Goal: Task Accomplishment & Management: Complete application form

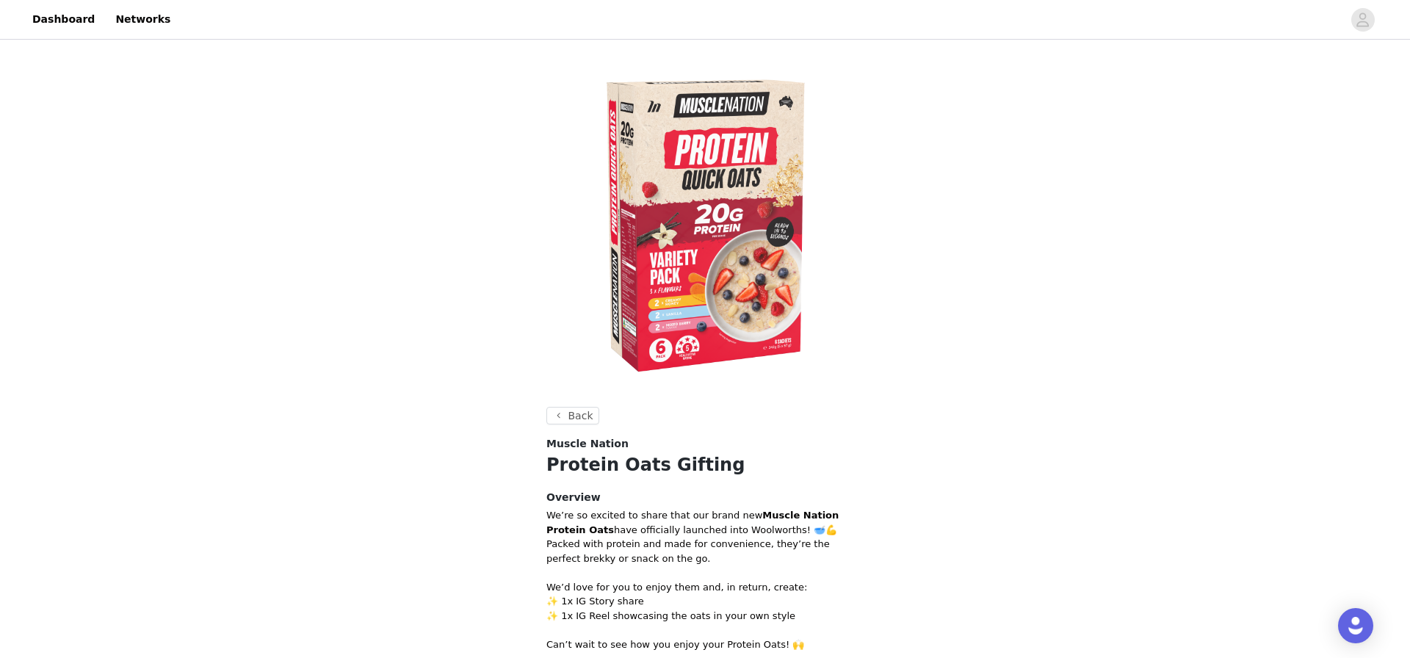
scroll to position [377, 0]
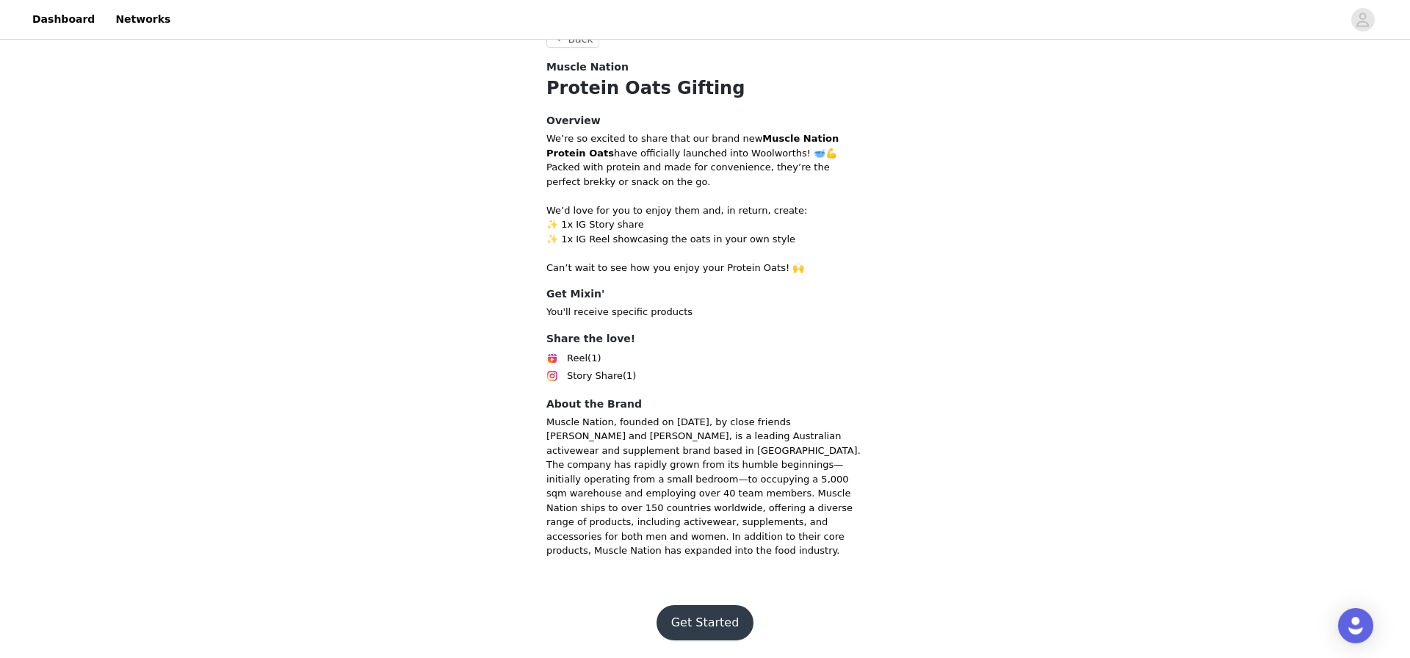
click at [748, 613] on button "Get Started" at bounding box center [706, 622] width 98 height 35
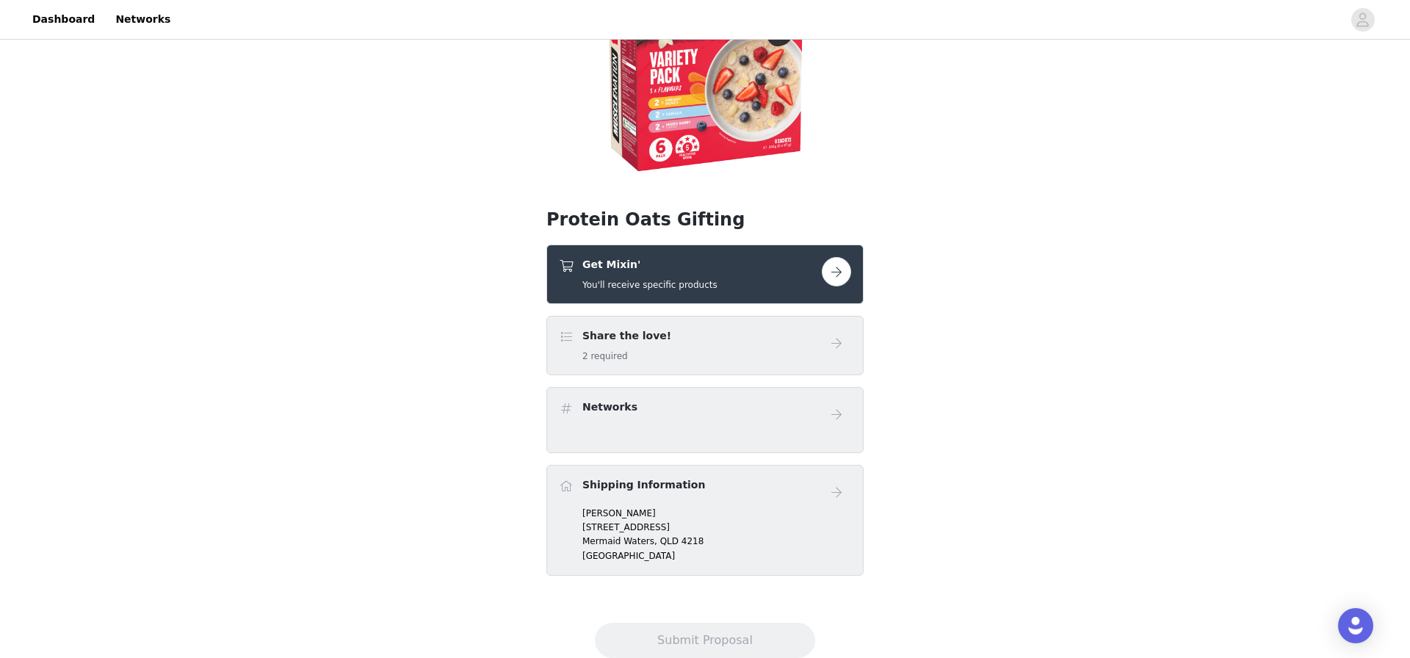
scroll to position [242, 0]
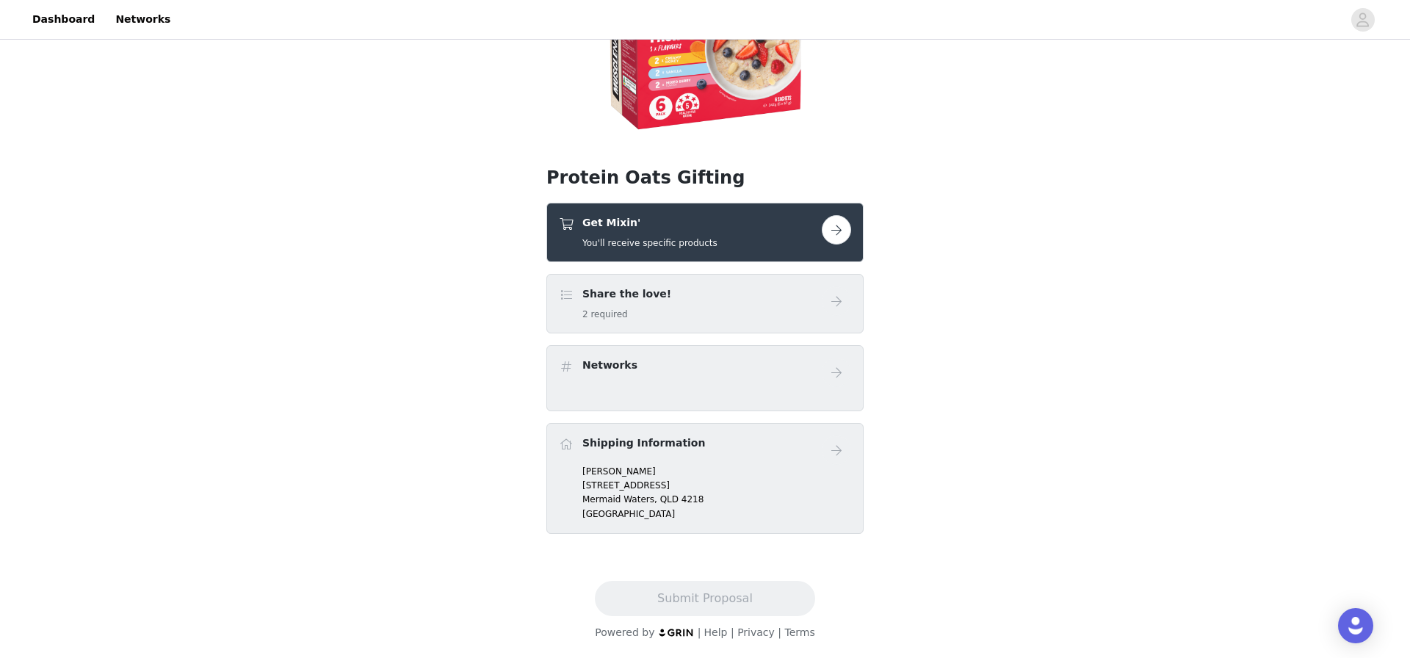
click at [724, 228] on div "Get Mixin' You'll receive specific products" at bounding box center [690, 232] width 263 height 35
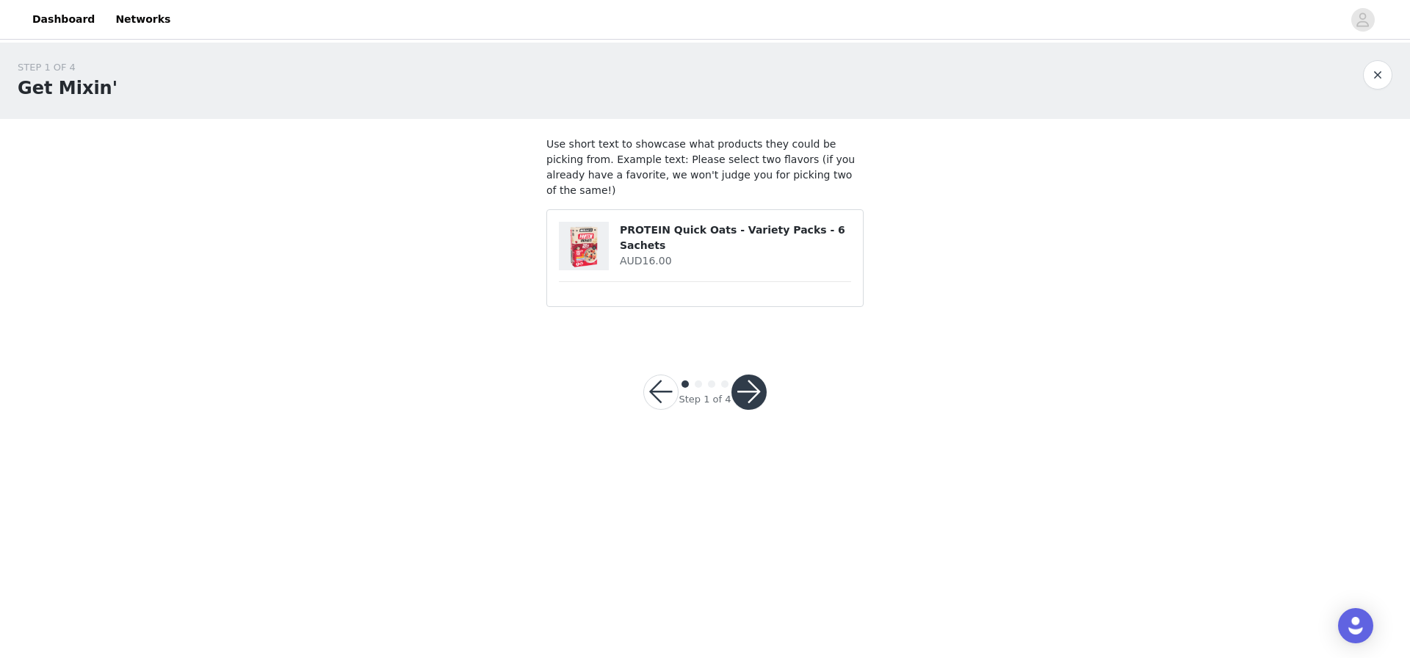
click at [750, 375] on button "button" at bounding box center [749, 392] width 35 height 35
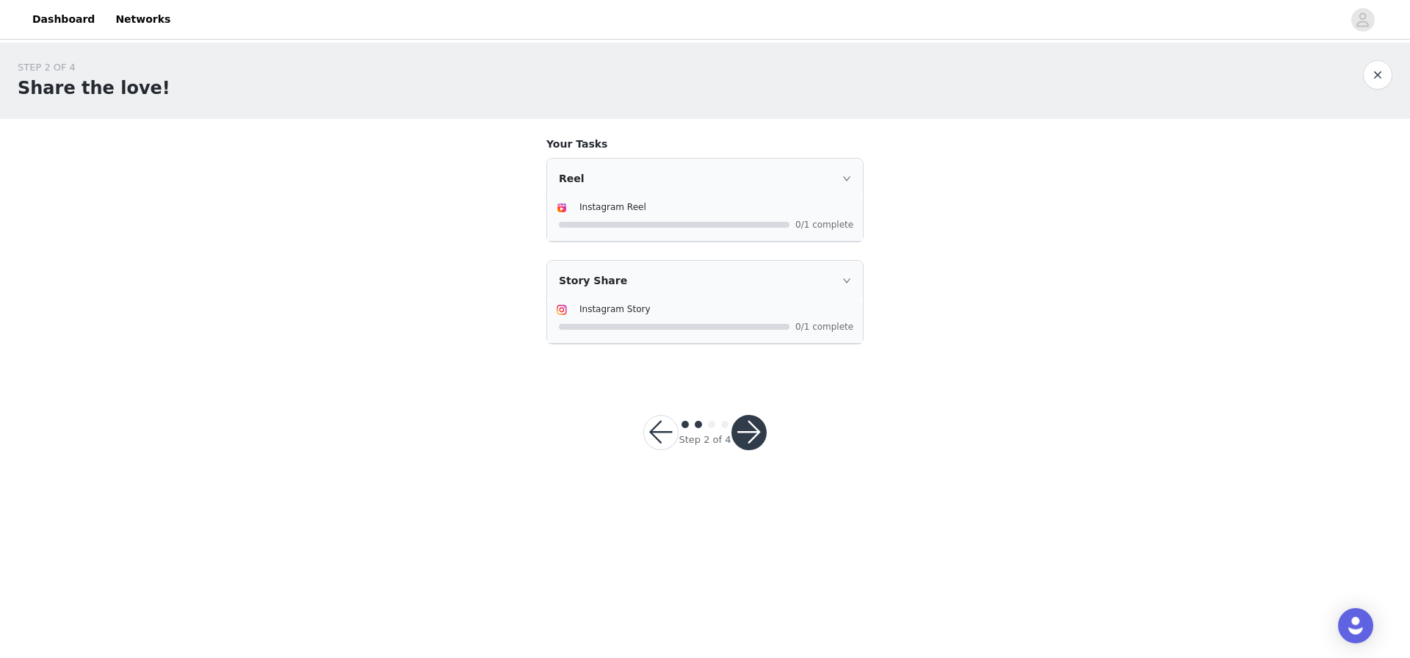
click at [741, 418] on button "button" at bounding box center [749, 432] width 35 height 35
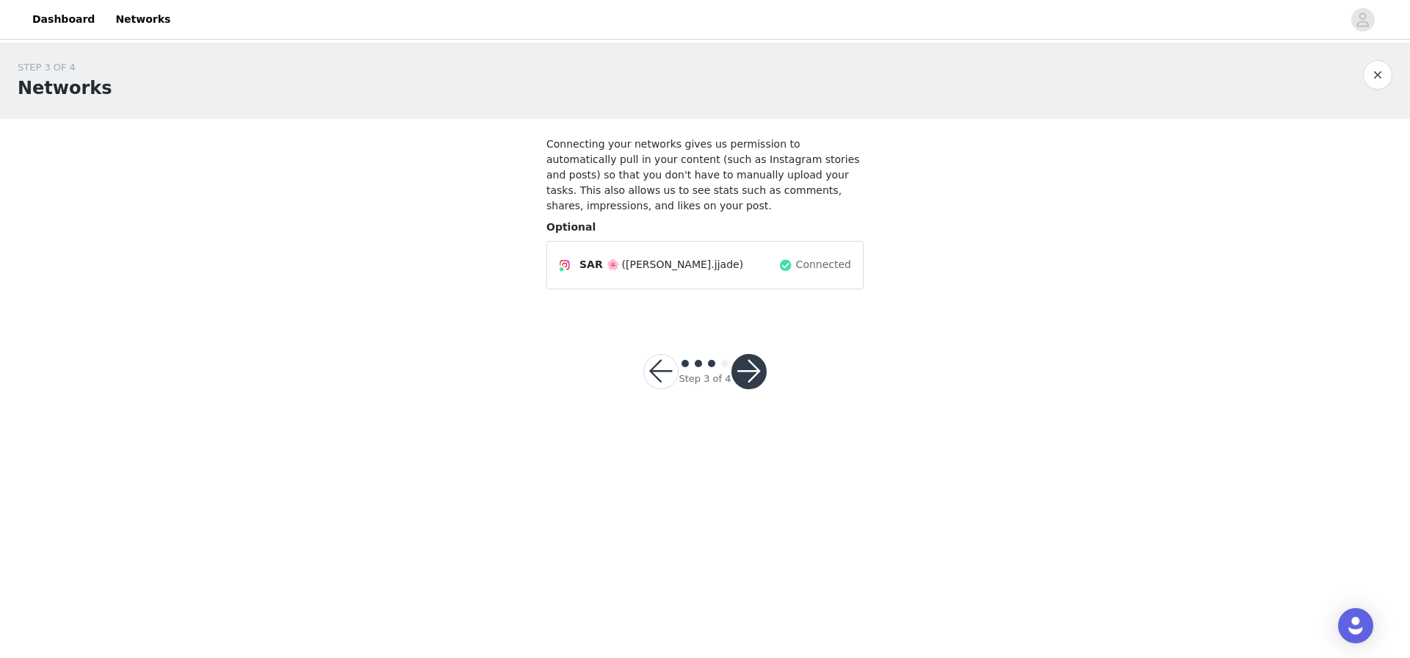
click at [740, 364] on button "button" at bounding box center [749, 371] width 35 height 35
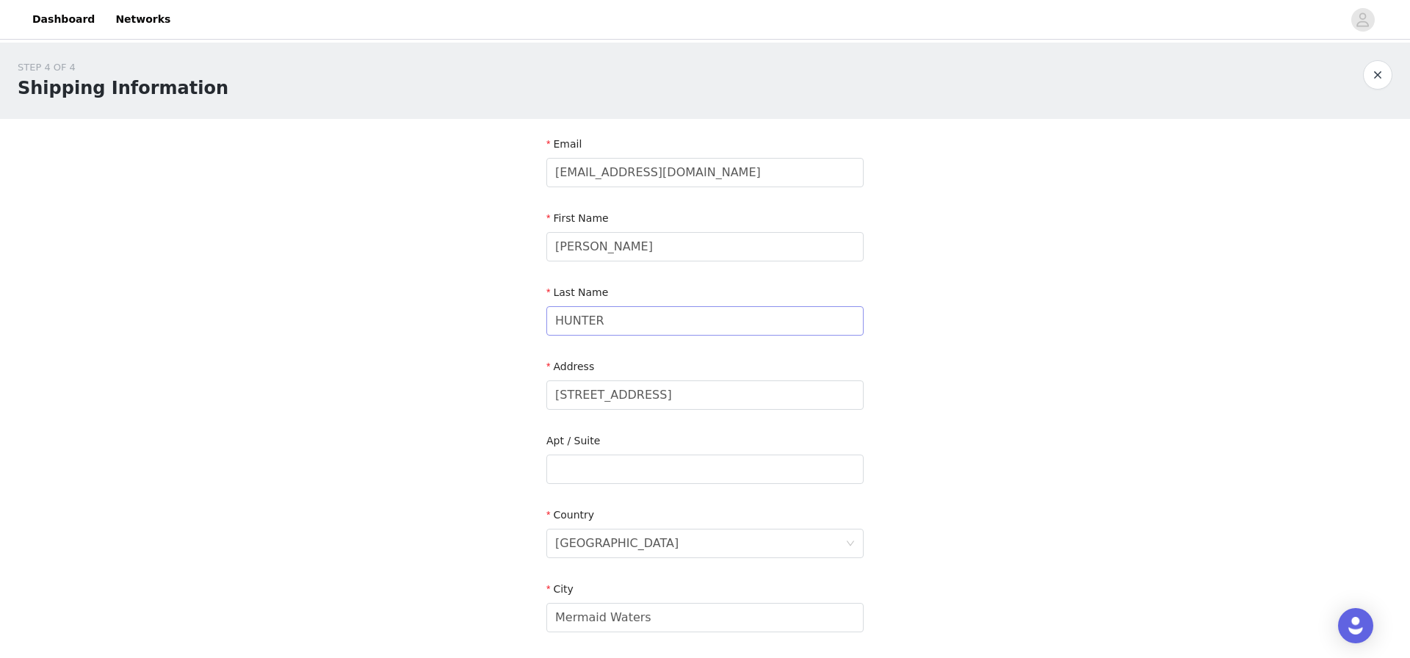
scroll to position [344, 0]
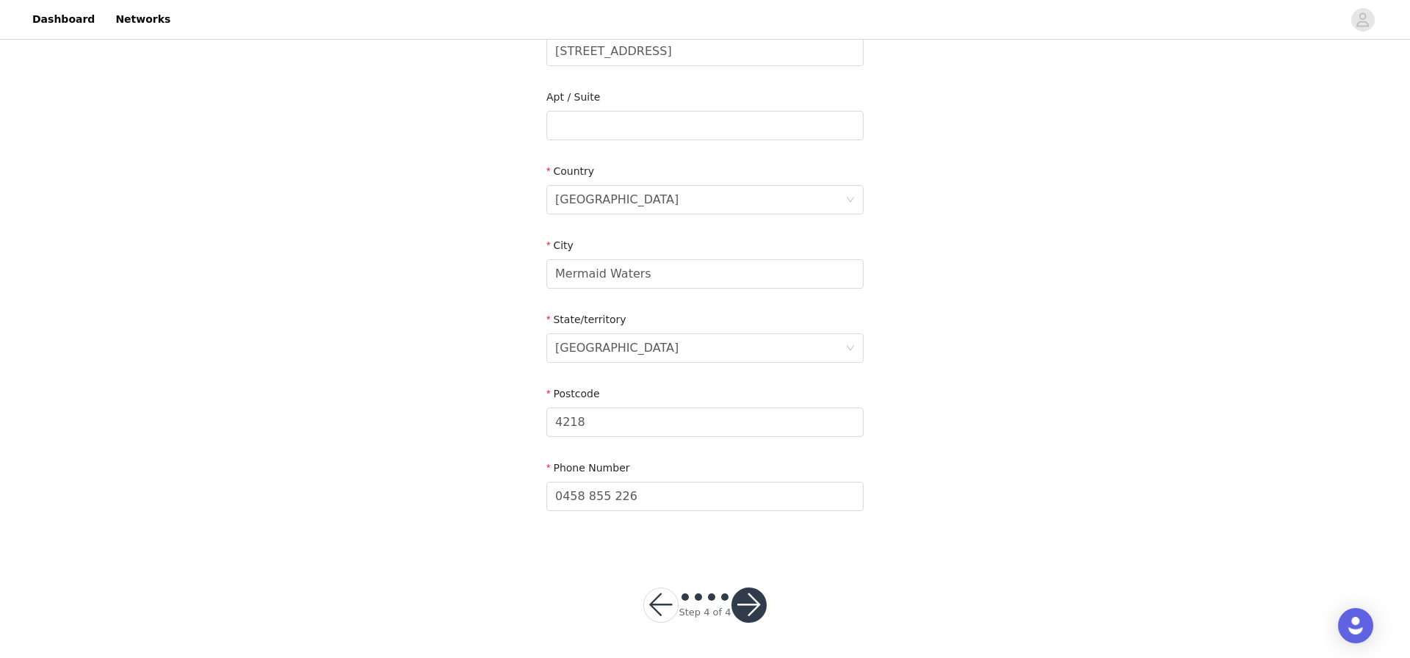
click at [745, 611] on button "button" at bounding box center [749, 605] width 35 height 35
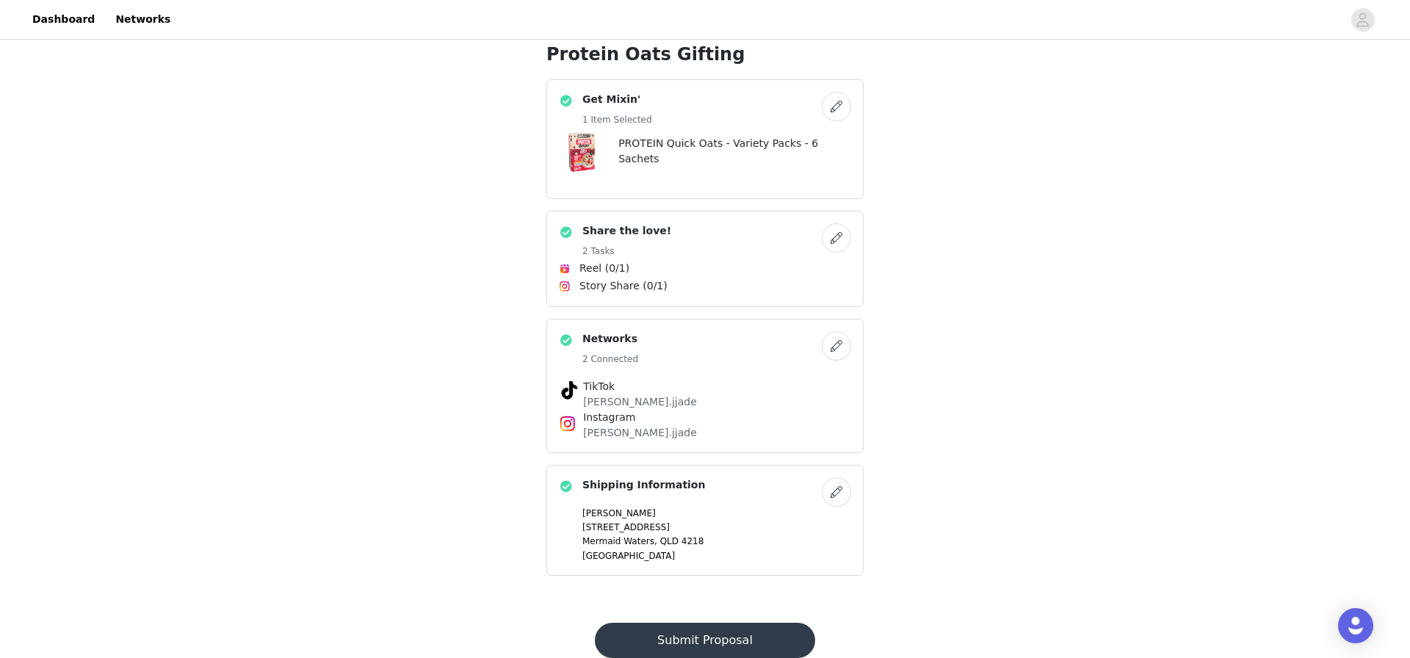
scroll to position [408, 0]
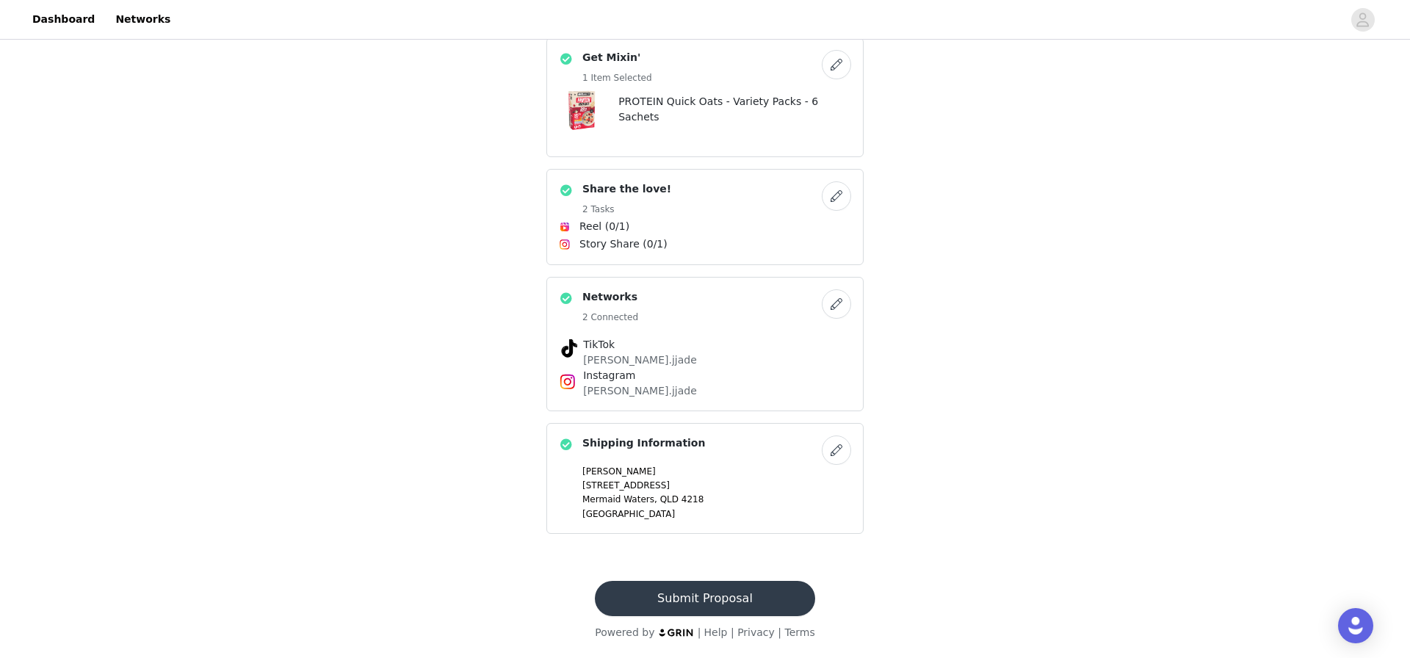
click at [649, 618] on footer "Submit Proposal Powered by | Help | Privacy | Terms" at bounding box center [704, 610] width 255 height 95
click at [649, 605] on button "Submit Proposal" at bounding box center [705, 598] width 220 height 35
